Goal: Book appointment/travel/reservation

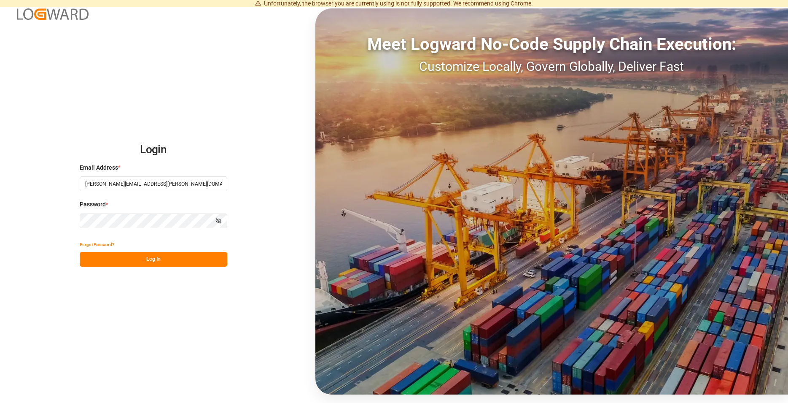
click at [187, 258] on button "Log In" at bounding box center [154, 259] width 148 height 15
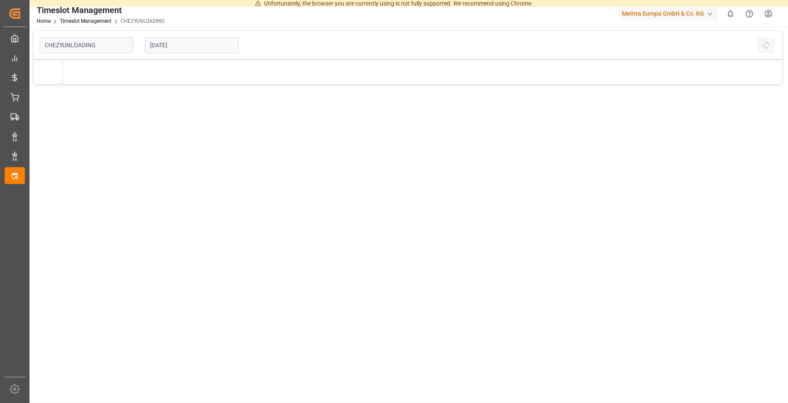
type input "Chezy Unloading"
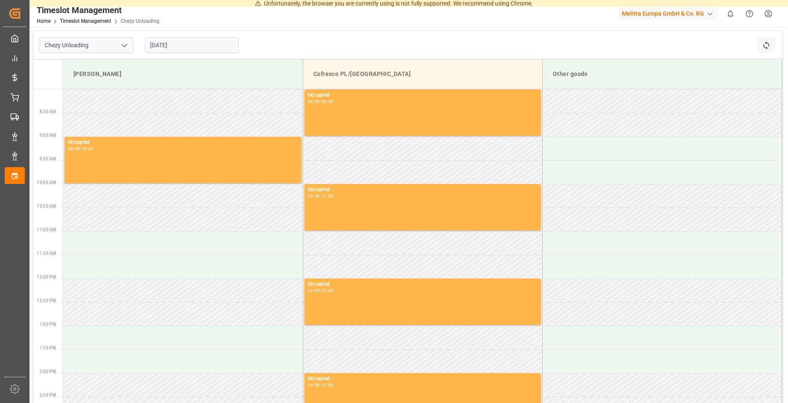
click at [194, 38] on input "[DATE]" at bounding box center [192, 45] width 94 height 16
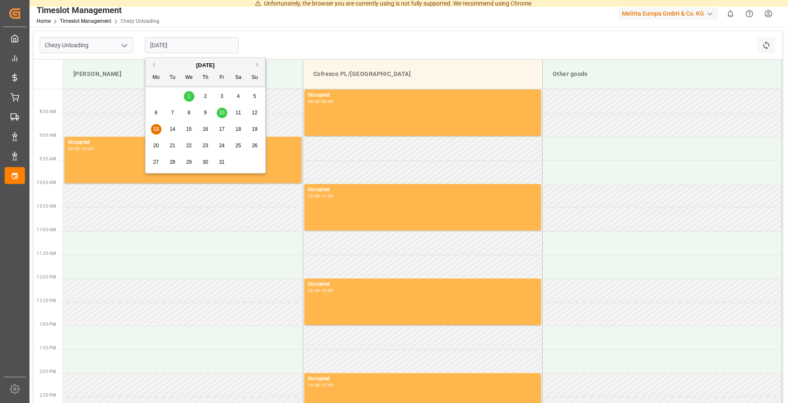
click at [172, 44] on input "[DATE]" at bounding box center [192, 45] width 94 height 16
click at [190, 134] on div "15" at bounding box center [189, 129] width 11 height 10
type input "[DATE]"
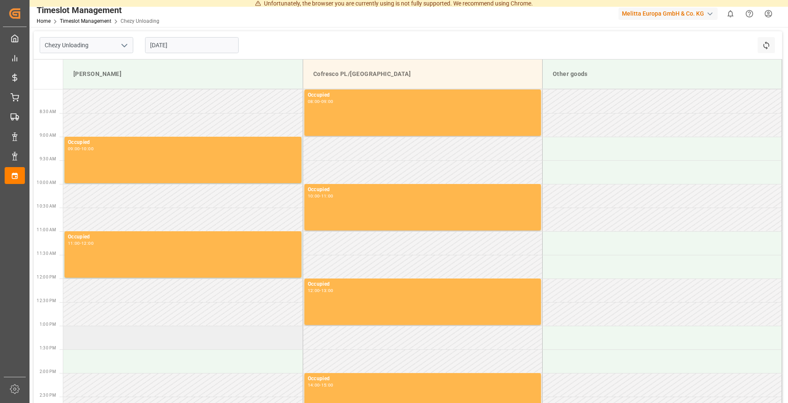
click at [99, 334] on td at bounding box center [183, 338] width 240 height 24
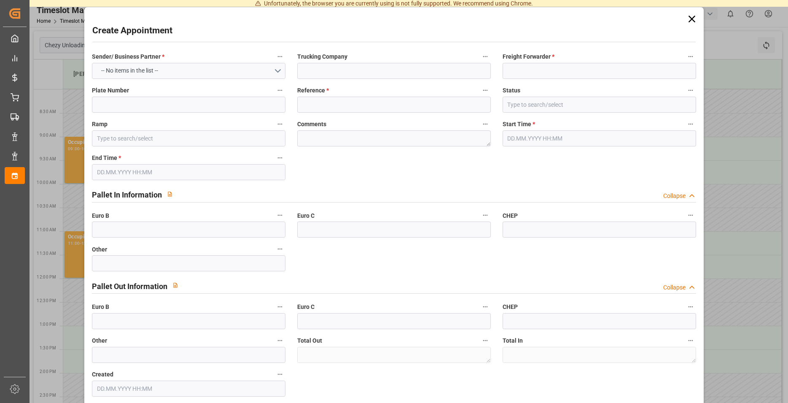
type input "[PERSON_NAME]"
type input "[DATE] 13:00"
type input "[DATE] 14:00"
type input "0"
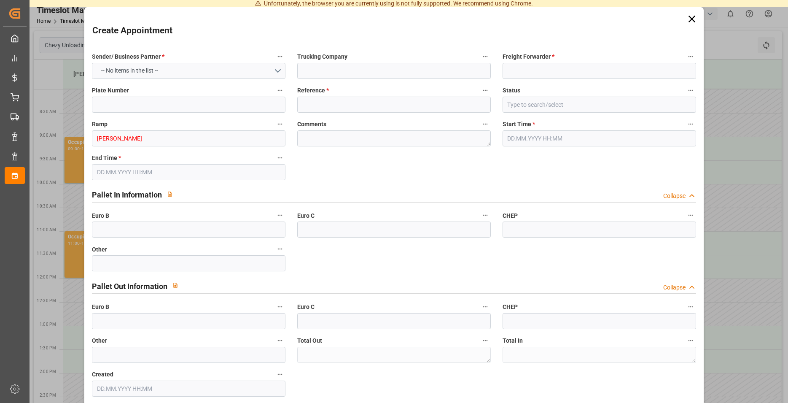
type input "0"
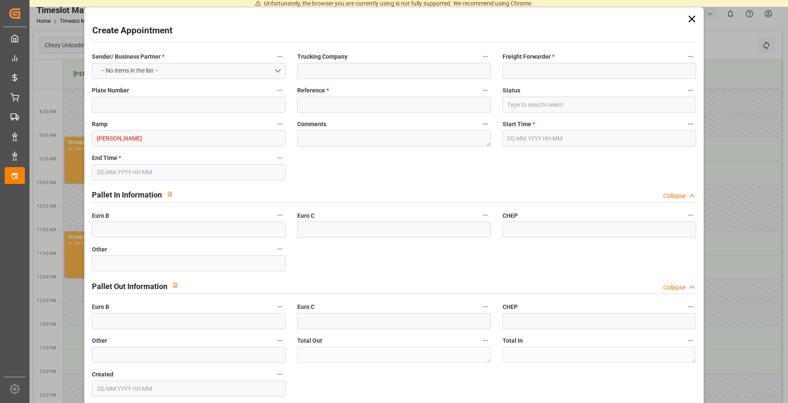
type input "0"
click at [350, 67] on input at bounding box center [394, 71] width 194 height 16
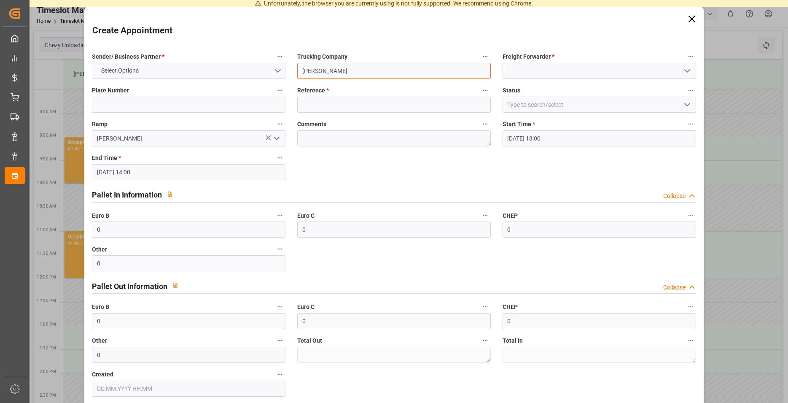
type input "[PERSON_NAME]"
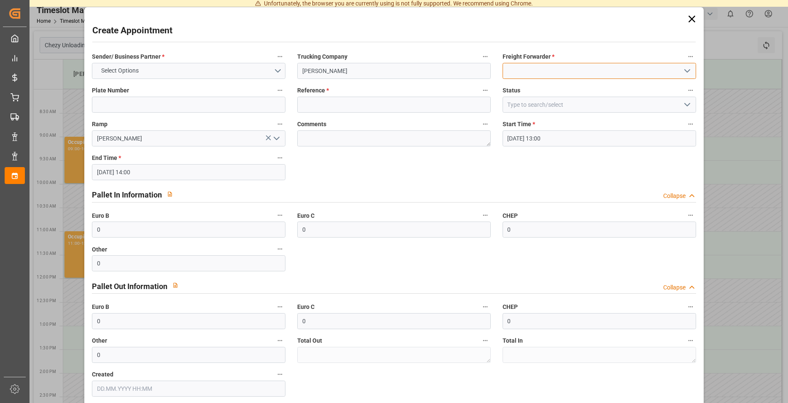
click at [517, 72] on input at bounding box center [600, 71] width 194 height 16
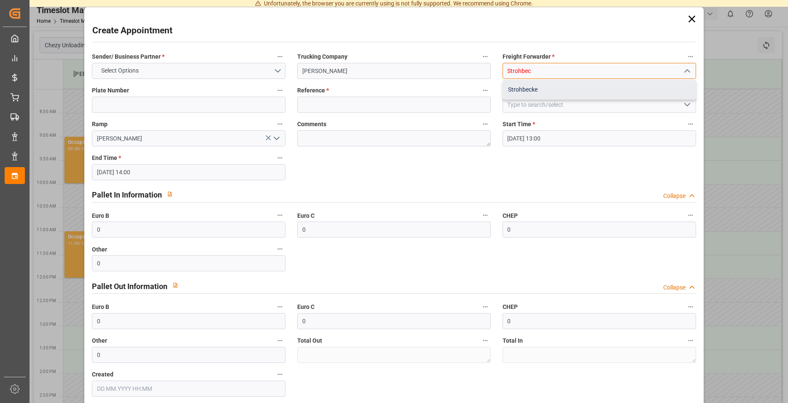
click at [546, 90] on div "Strohbecke" at bounding box center [599, 89] width 193 height 19
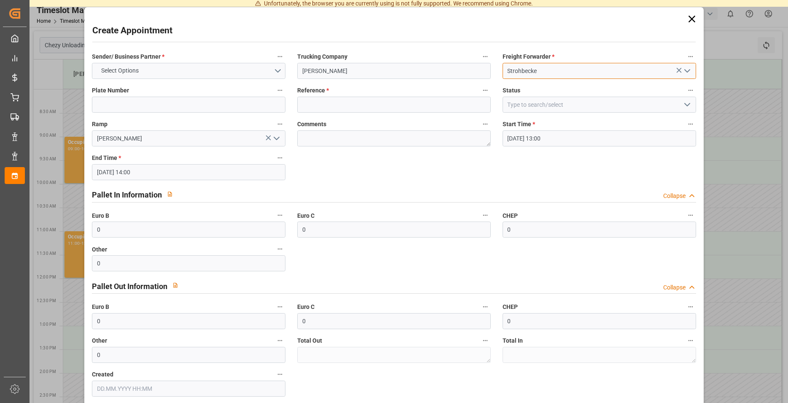
type input "Strohbecke"
click at [551, 132] on input "[DATE] 13:00" at bounding box center [600, 138] width 194 height 16
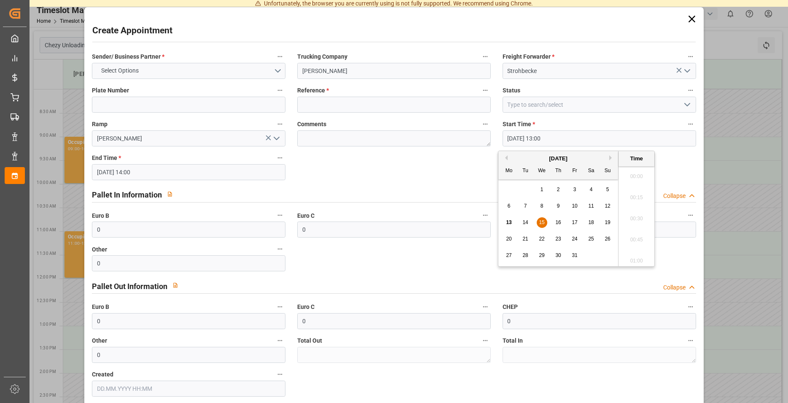
scroll to position [1057, 0]
click at [542, 98] on input at bounding box center [600, 105] width 194 height 16
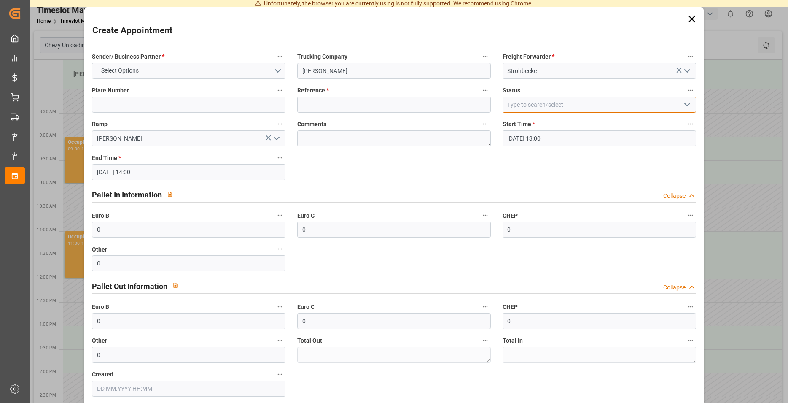
click at [552, 105] on input at bounding box center [600, 105] width 194 height 16
type input "s"
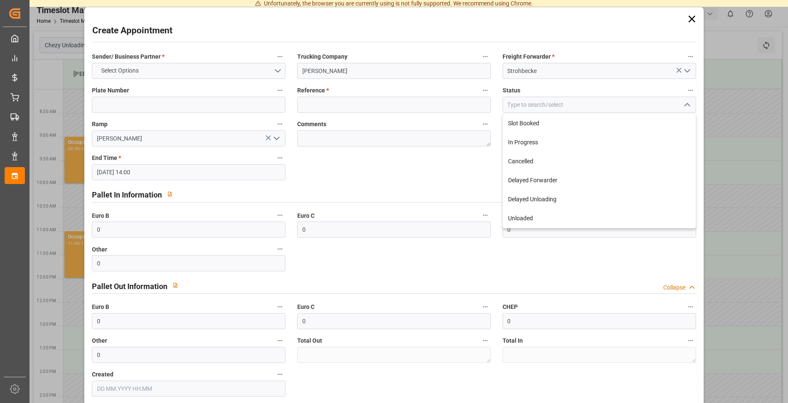
click at [547, 33] on div "Create Appointment" at bounding box center [393, 32] width 603 height 16
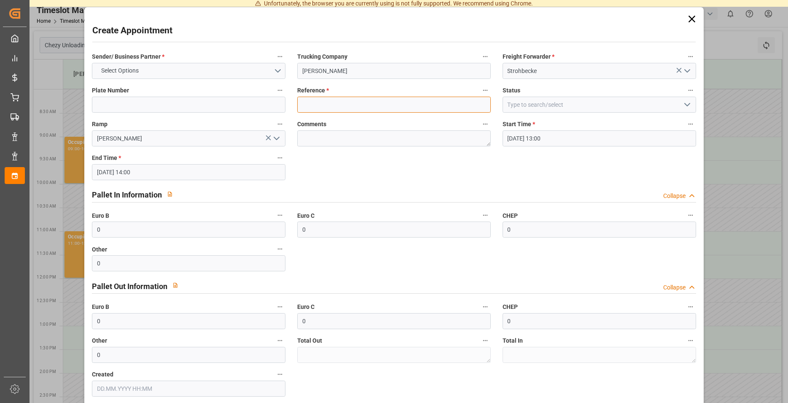
click at [359, 102] on input at bounding box center [394, 105] width 194 height 16
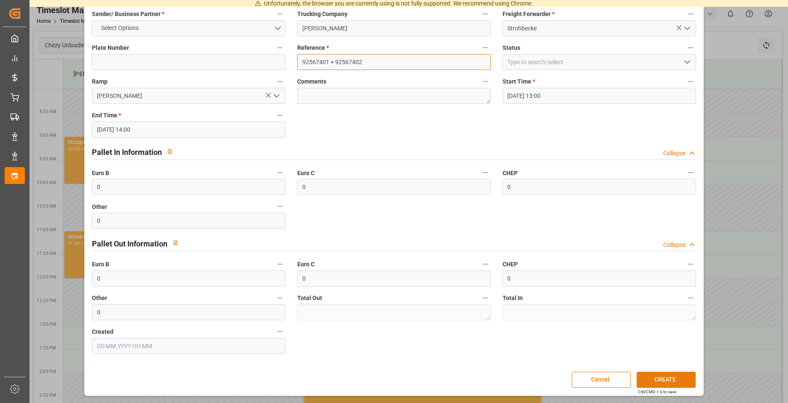
type input "92567401 + 92567402"
click at [672, 380] on button "CREATE" at bounding box center [666, 380] width 59 height 16
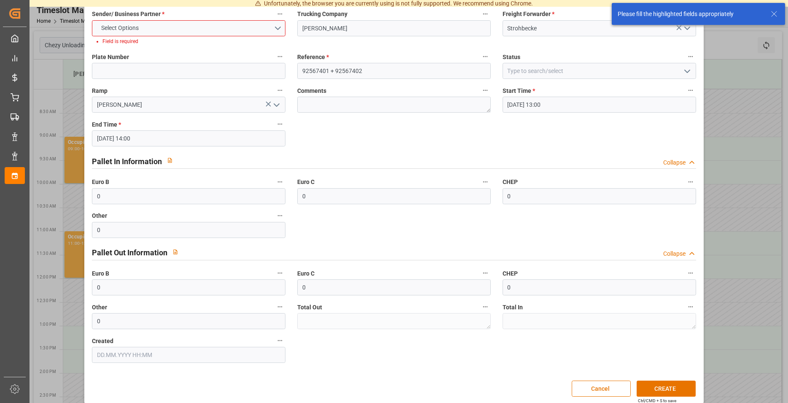
scroll to position [0, 0]
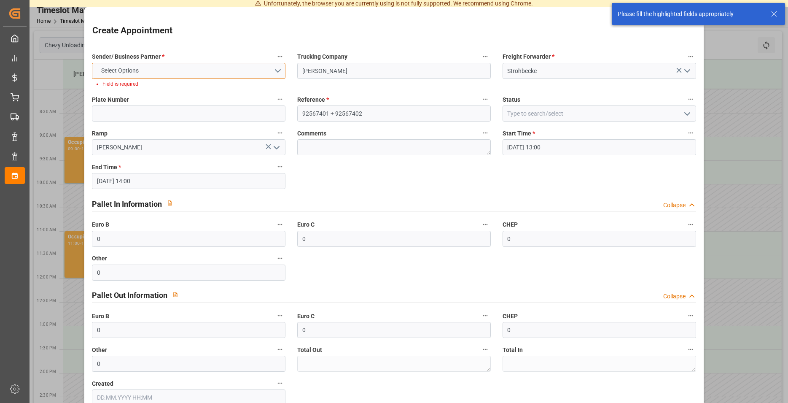
click at [248, 75] on button "Select Options" at bounding box center [189, 71] width 194 height 16
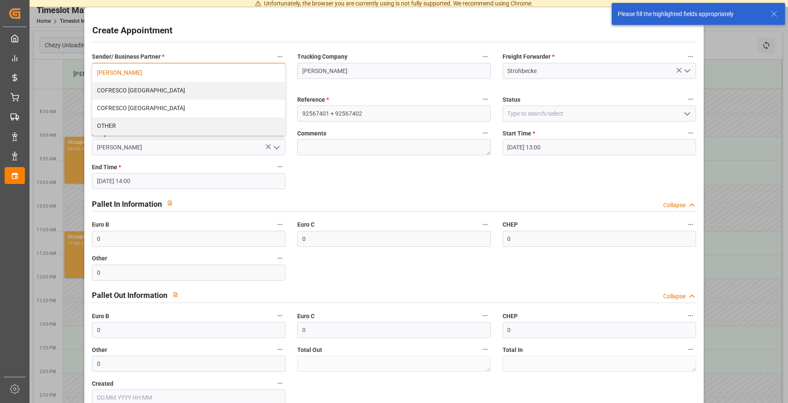
click at [116, 78] on div "[PERSON_NAME]" at bounding box center [188, 73] width 193 height 18
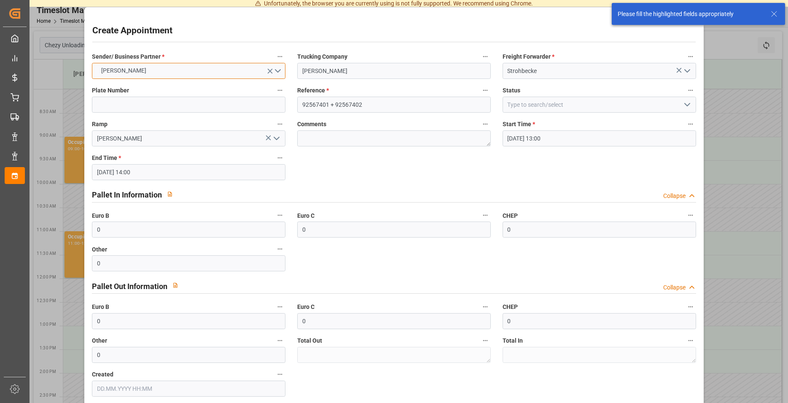
scroll to position [43, 0]
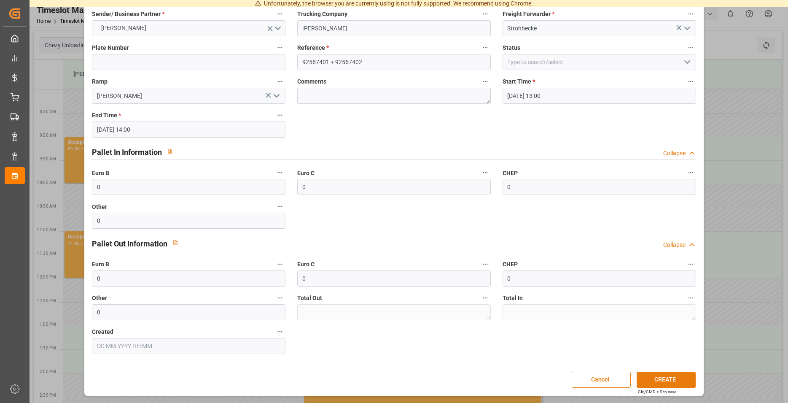
click at [671, 374] on button "CREATE" at bounding box center [666, 380] width 59 height 16
